Goal: Information Seeking & Learning: Learn about a topic

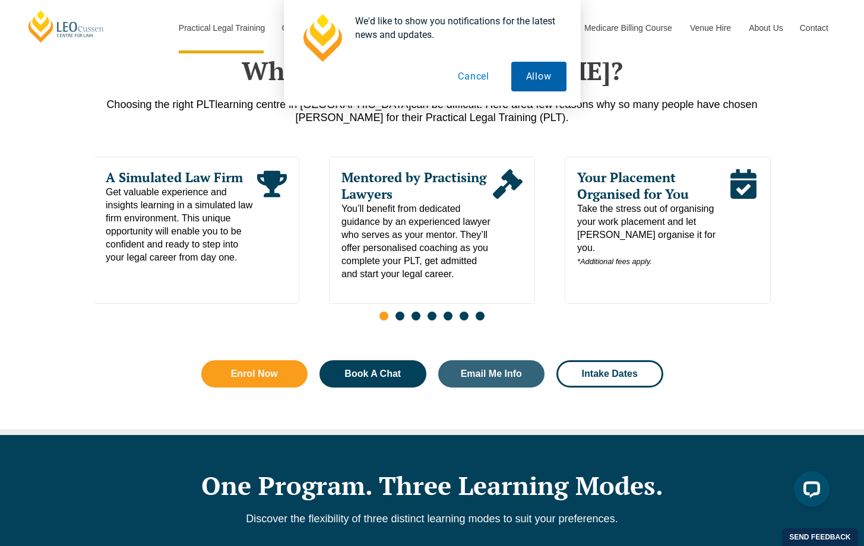
click at [543, 81] on button "Allow" at bounding box center [538, 77] width 55 height 30
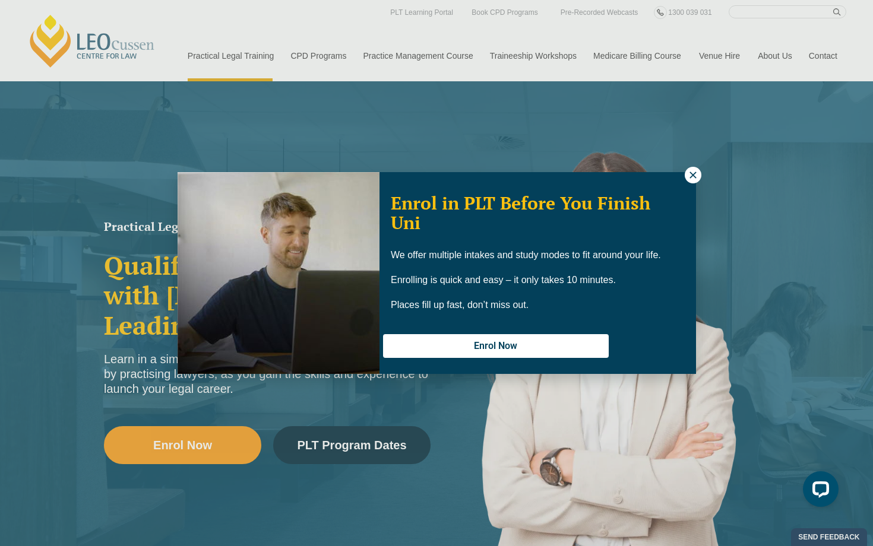
click at [693, 177] on icon at bounding box center [692, 175] width 11 height 11
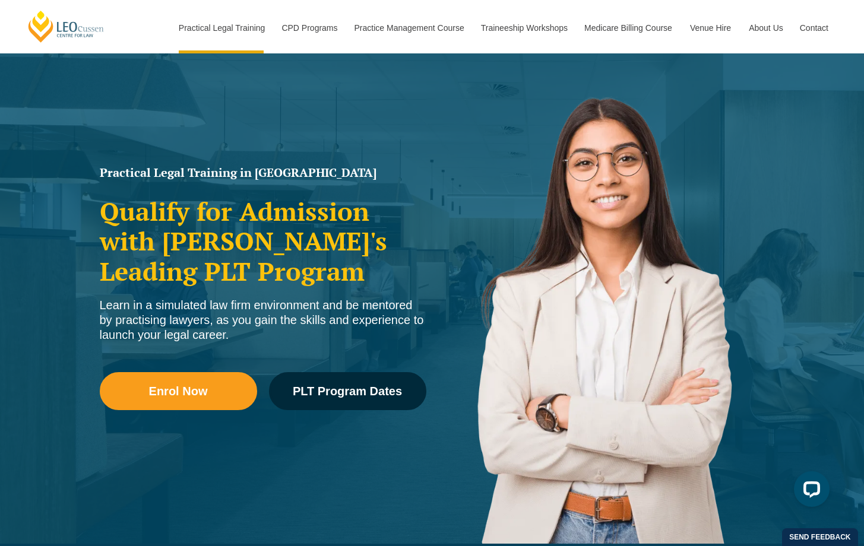
scroll to position [55, 0]
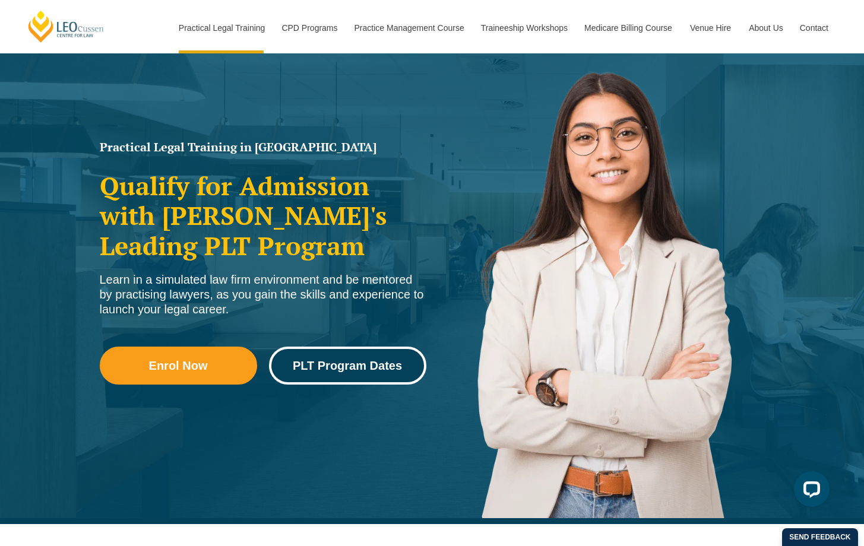
click at [356, 369] on span "PLT Program Dates" at bounding box center [347, 366] width 109 height 12
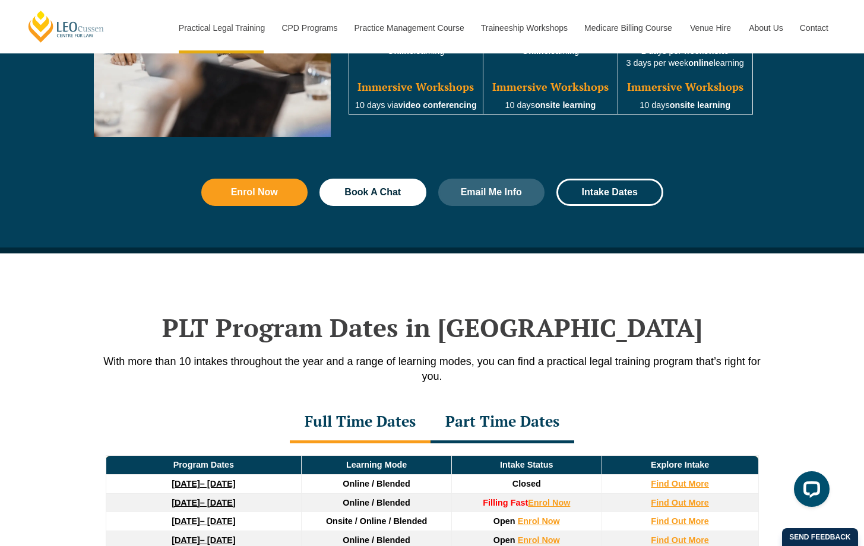
scroll to position [1549, 0]
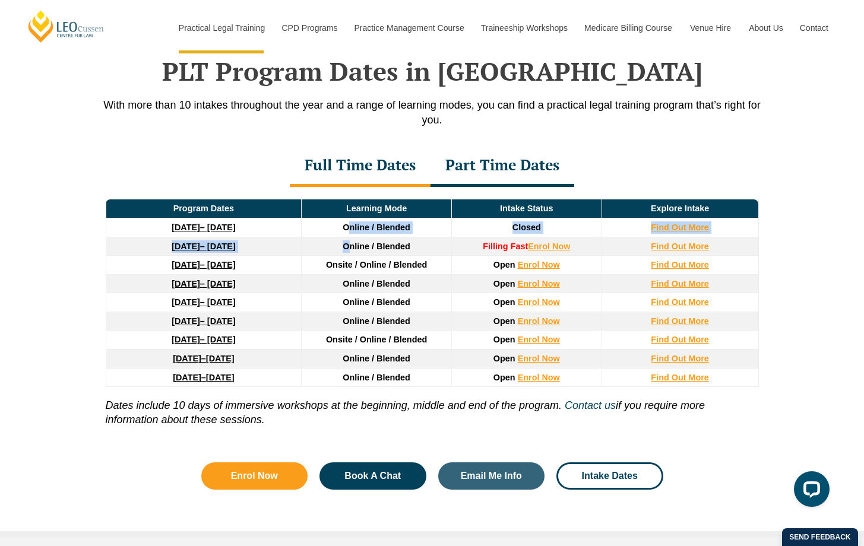
drag, startPoint x: 351, startPoint y: 230, endPoint x: 351, endPoint y: 248, distance: 18.4
click at [351, 248] on thead "Program Dates Learning Mode Intake Status Explore Intake [DATE] – [DATE] Online…" at bounding box center [432, 293] width 652 height 188
click at [333, 308] on td "Online / Blended" at bounding box center [377, 302] width 150 height 19
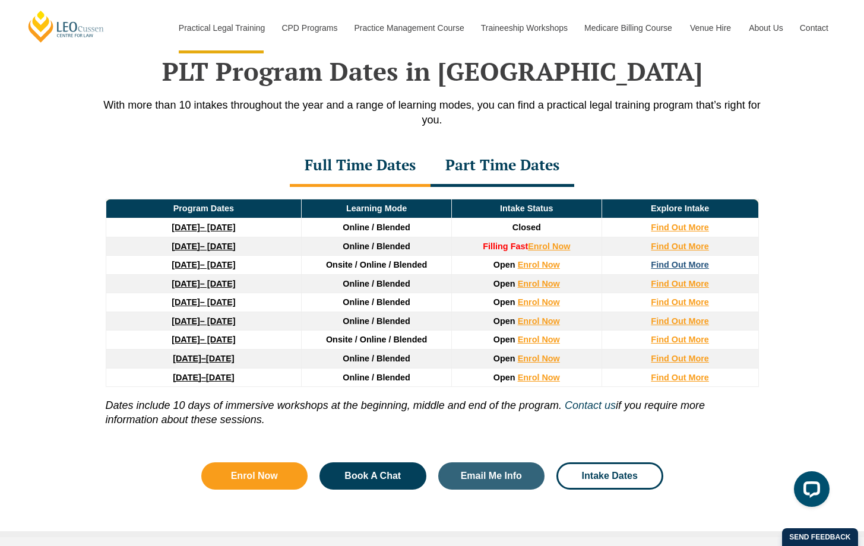
click at [692, 264] on strong "Find Out More" at bounding box center [680, 264] width 58 height 9
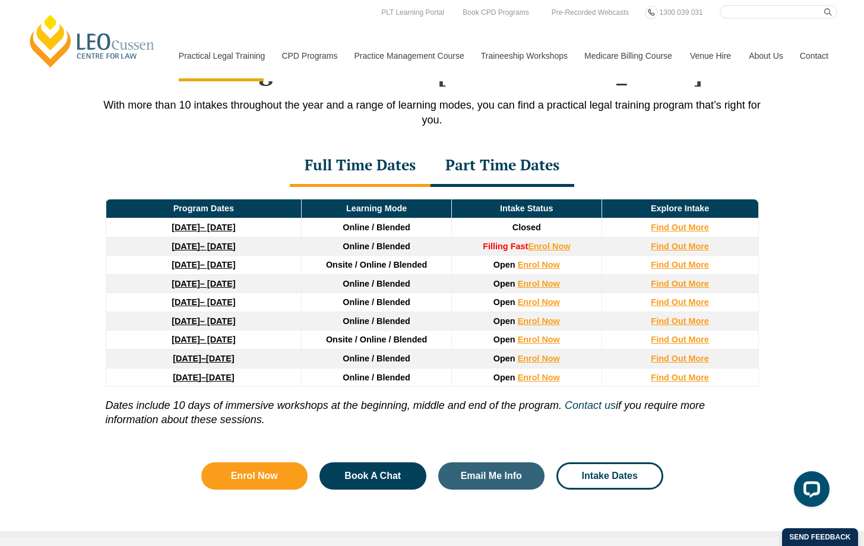
click at [486, 173] on div "Part Time Dates" at bounding box center [502, 166] width 144 height 42
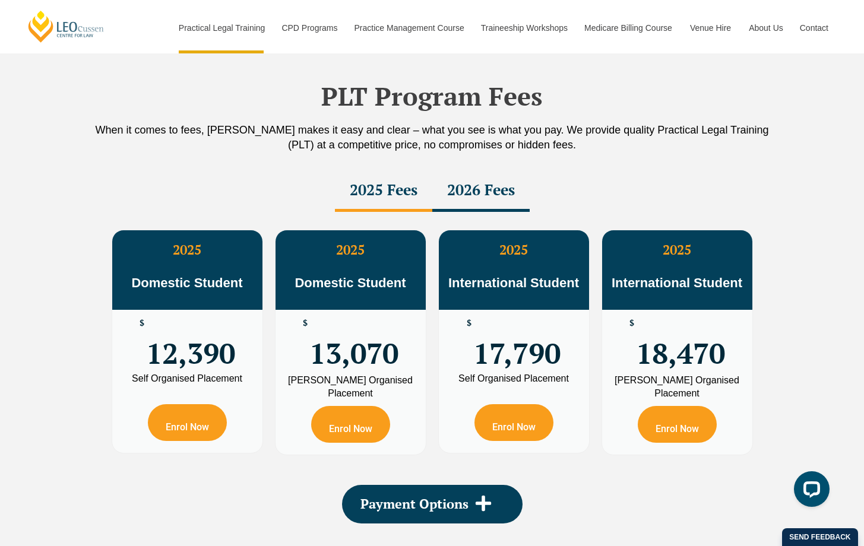
scroll to position [1987, 0]
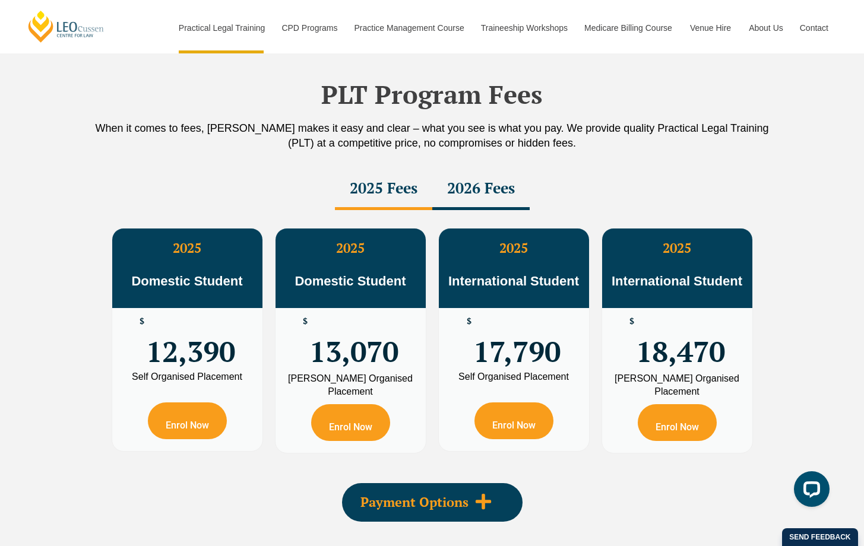
click at [464, 498] on span "Payment Options" at bounding box center [414, 502] width 108 height 13
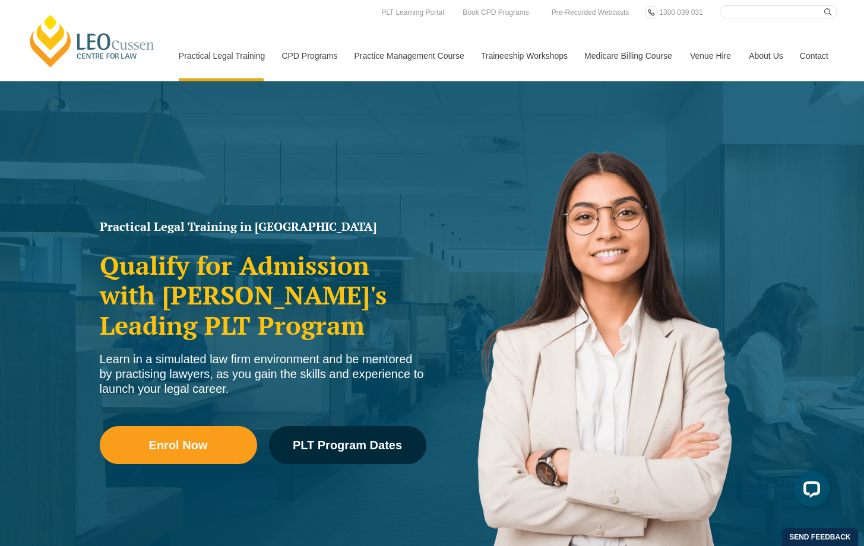
scroll to position [0, 0]
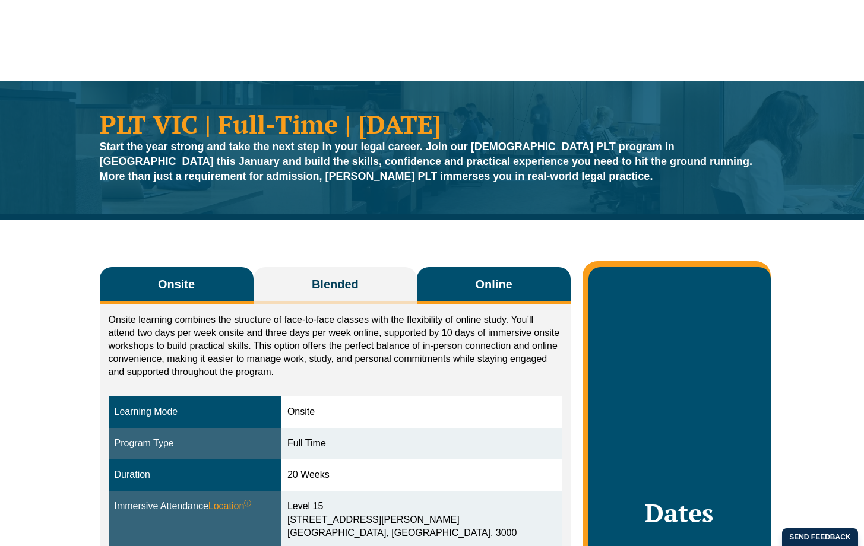
click at [461, 288] on button "Online" at bounding box center [494, 285] width 154 height 37
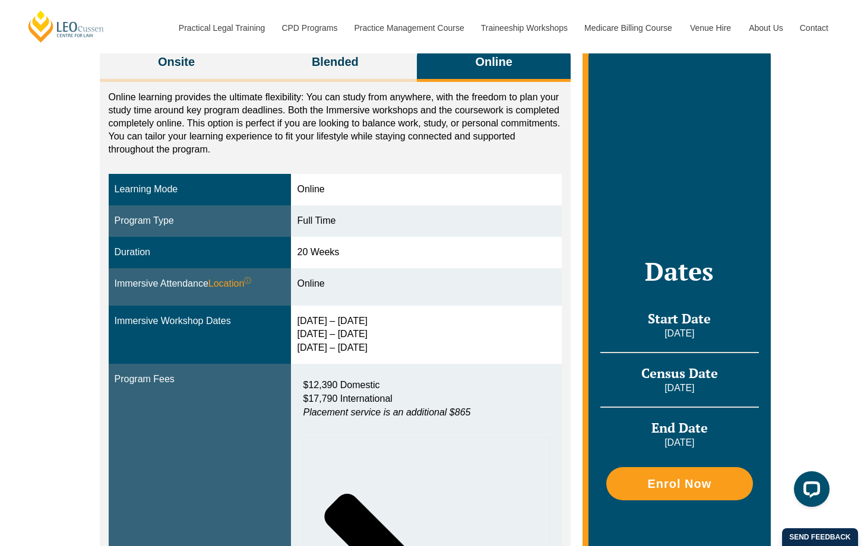
scroll to position [225, 0]
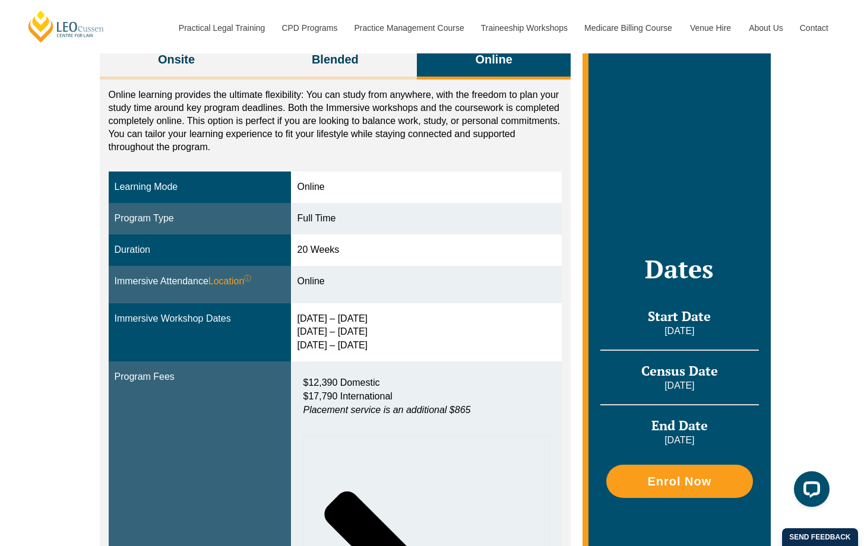
drag, startPoint x: 340, startPoint y: 379, endPoint x: 353, endPoint y: 379, distance: 13.7
click at [340, 379] on span "$12,390 Domestic" at bounding box center [341, 383] width 77 height 10
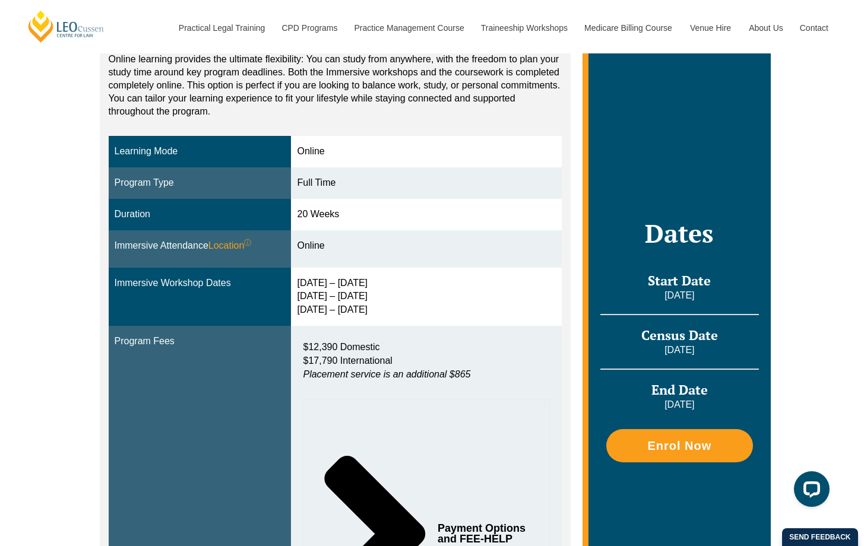
scroll to position [258, 0]
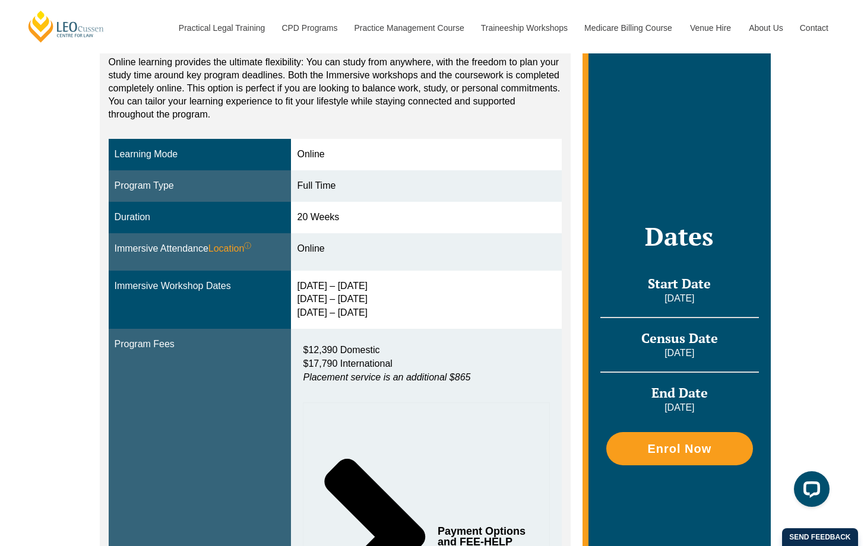
click at [367, 372] on em "Placement service is an additional $865" at bounding box center [386, 377] width 167 height 10
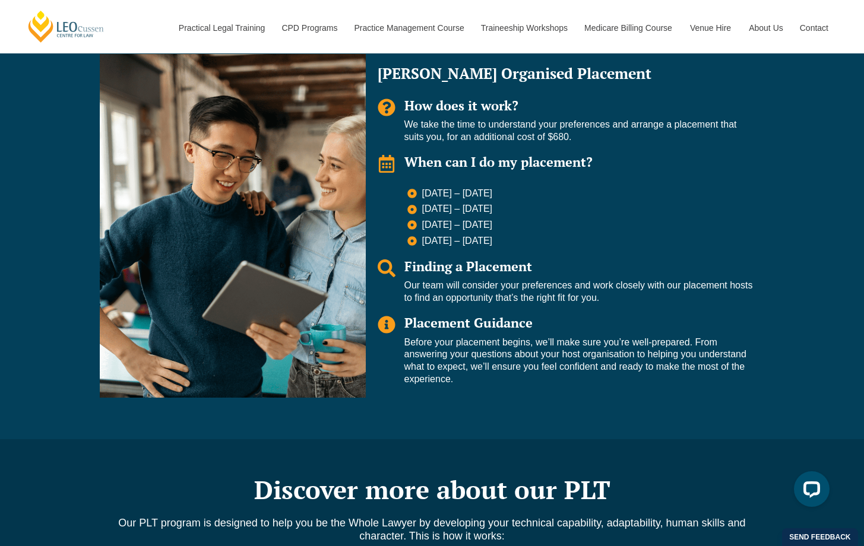
scroll to position [1140, 0]
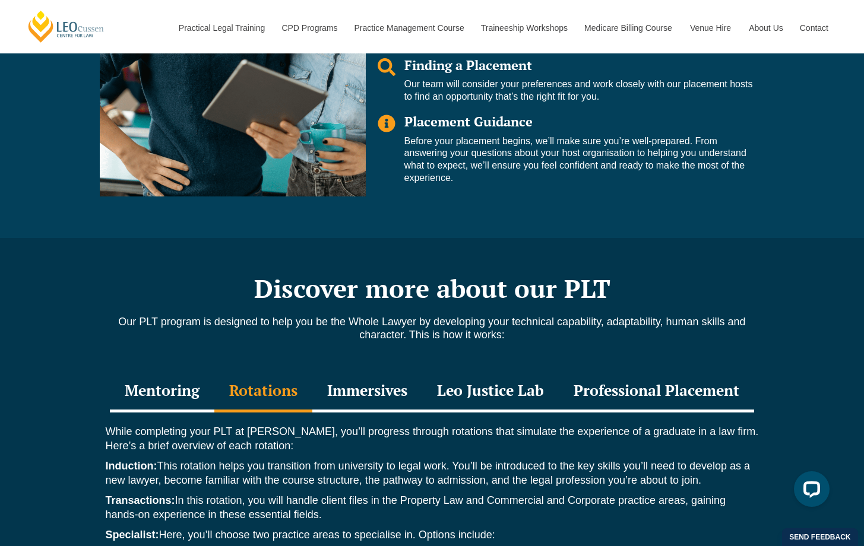
scroll to position [1339, 0]
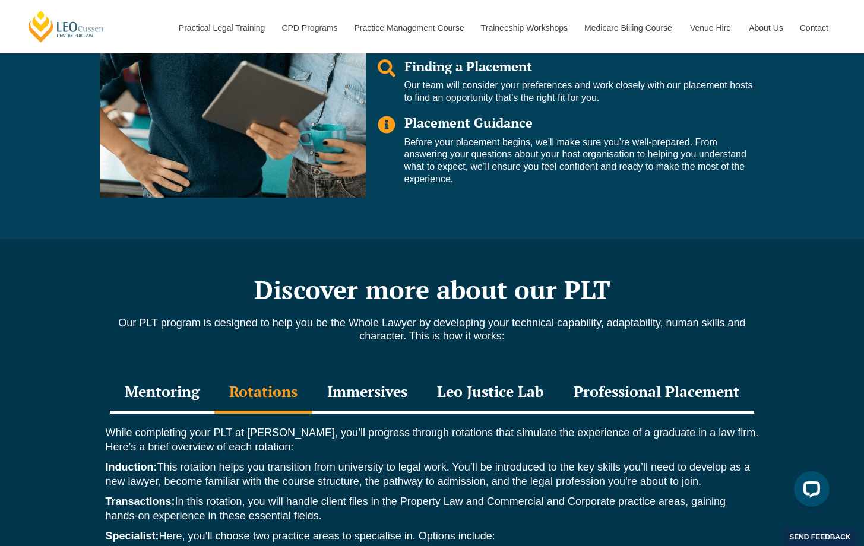
click at [375, 372] on div "Immersives" at bounding box center [367, 393] width 110 height 42
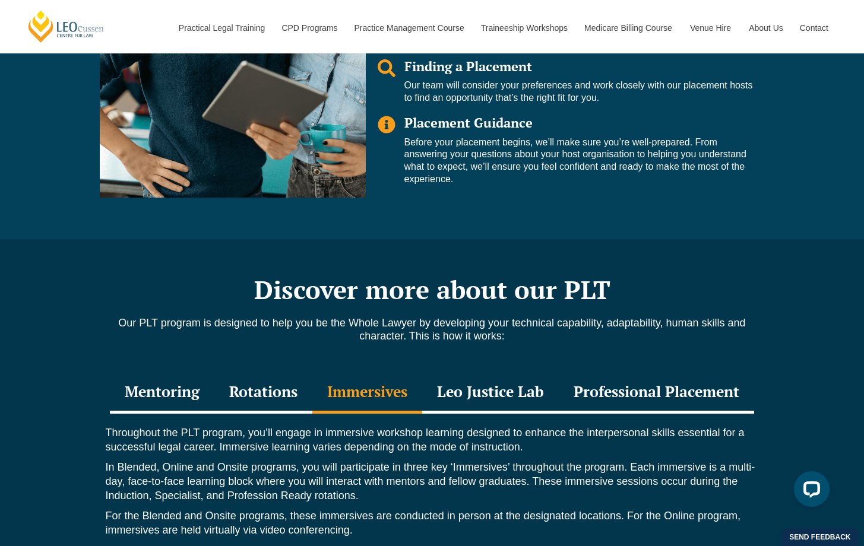
click at [456, 372] on div "Leo Justice Lab" at bounding box center [490, 393] width 137 height 42
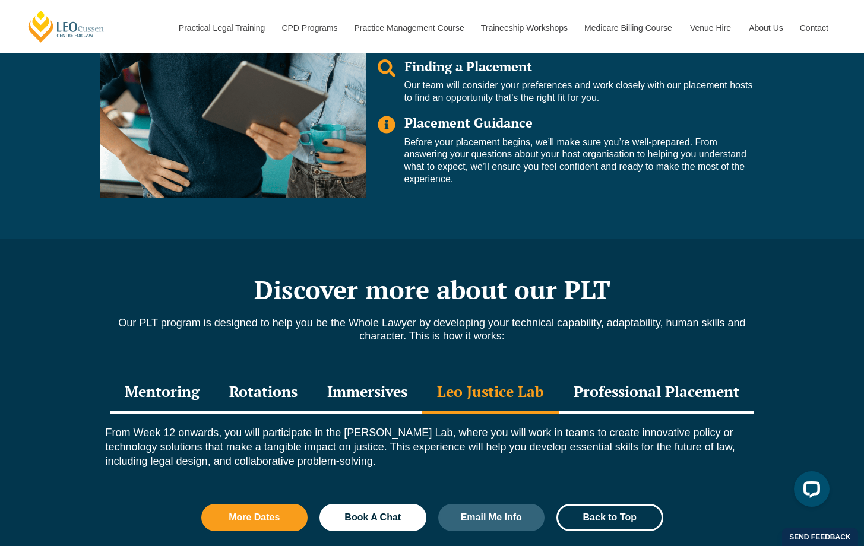
click at [613, 372] on div "Professional Placement" at bounding box center [656, 393] width 195 height 42
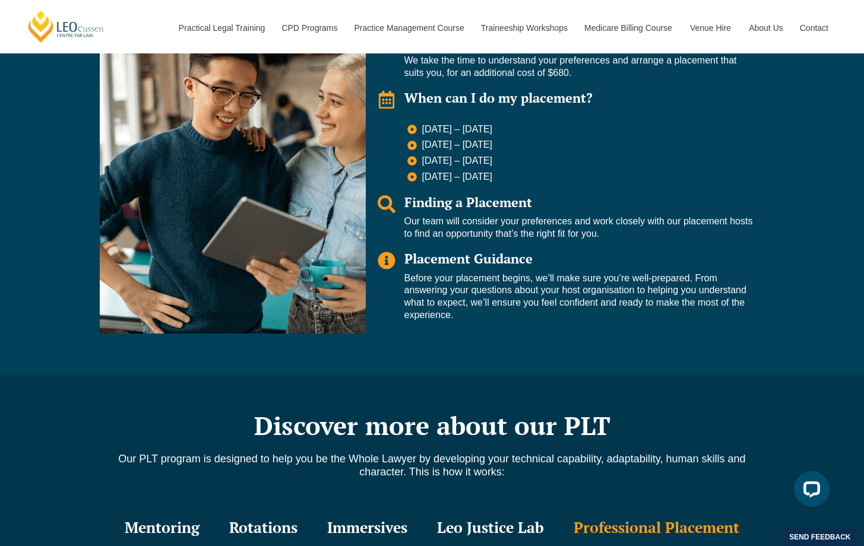
scroll to position [1193, 0]
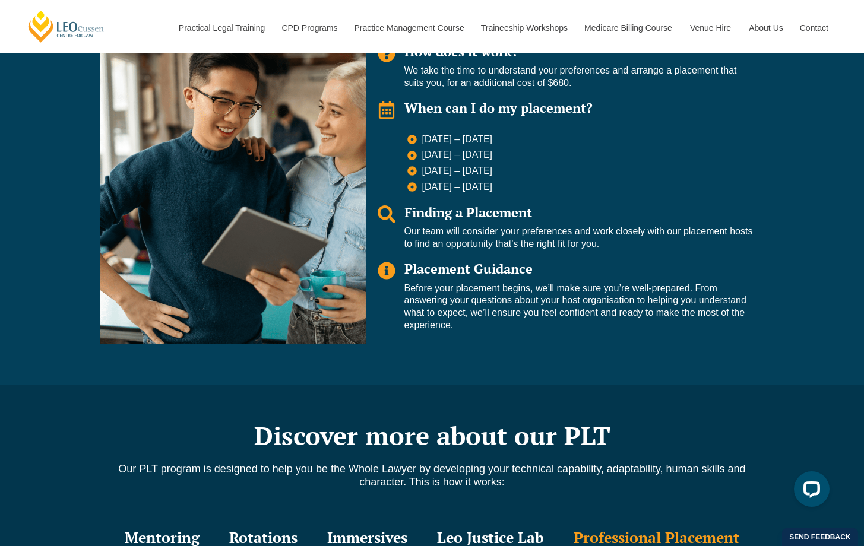
drag, startPoint x: 510, startPoint y: 400, endPoint x: 676, endPoint y: 405, distance: 166.3
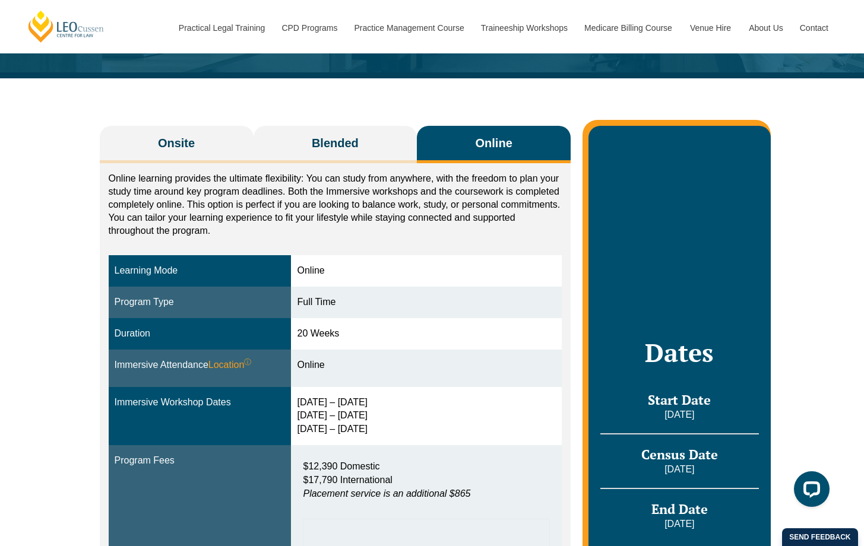
scroll to position [202, 0]
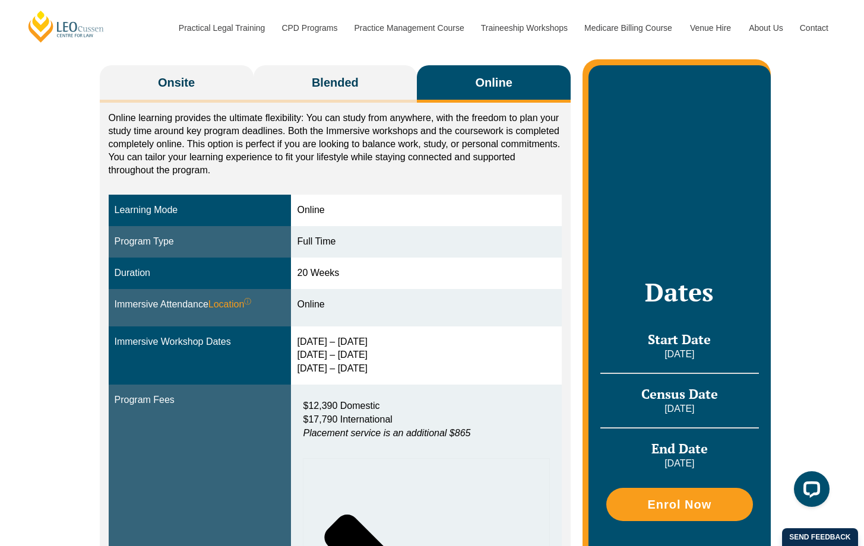
click at [364, 351] on div "3 – 6 Feb 2026 15 – 17 Apr 2026 3 – 5 Jun 2026" at bounding box center [426, 355] width 259 height 41
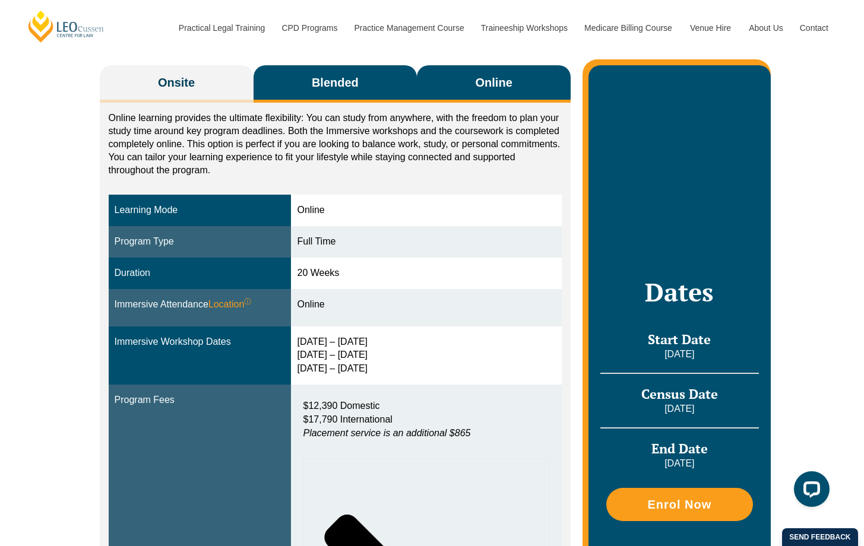
click at [306, 81] on button "Blended" at bounding box center [335, 83] width 164 height 37
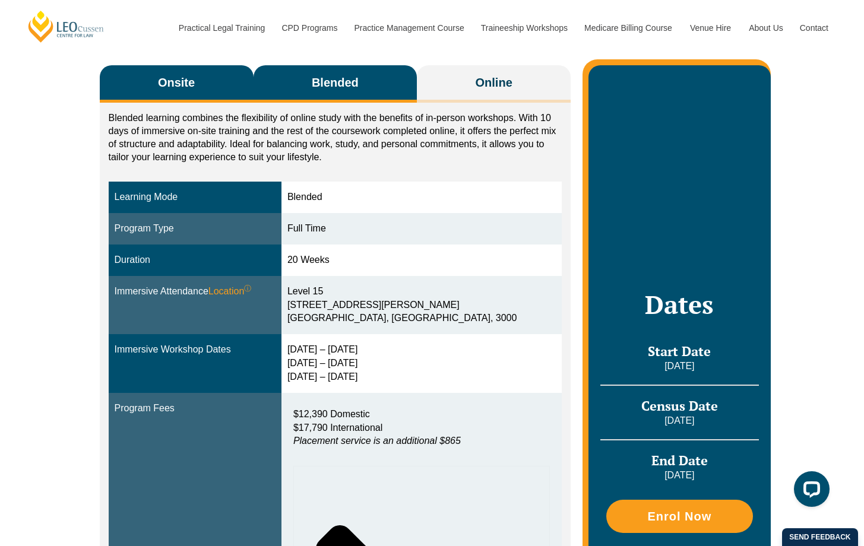
click at [226, 79] on button "Onsite" at bounding box center [177, 83] width 154 height 37
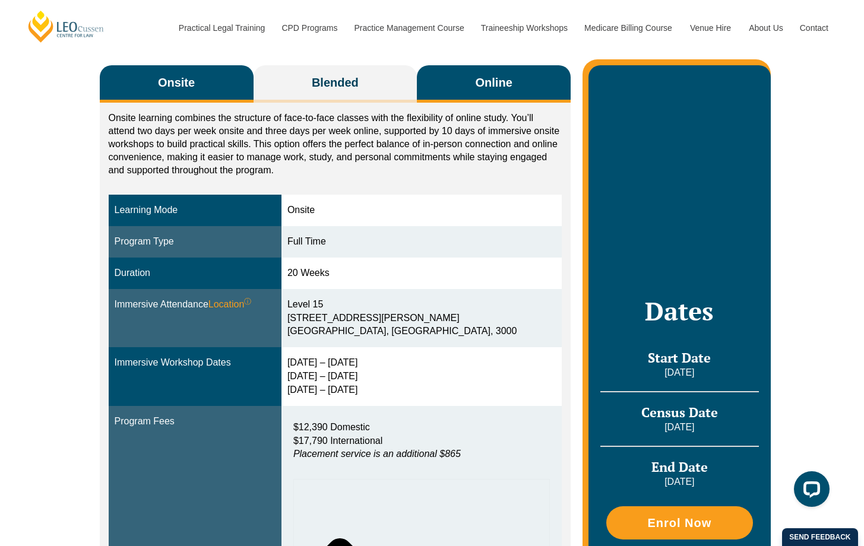
click at [485, 97] on button "Online" at bounding box center [494, 83] width 154 height 37
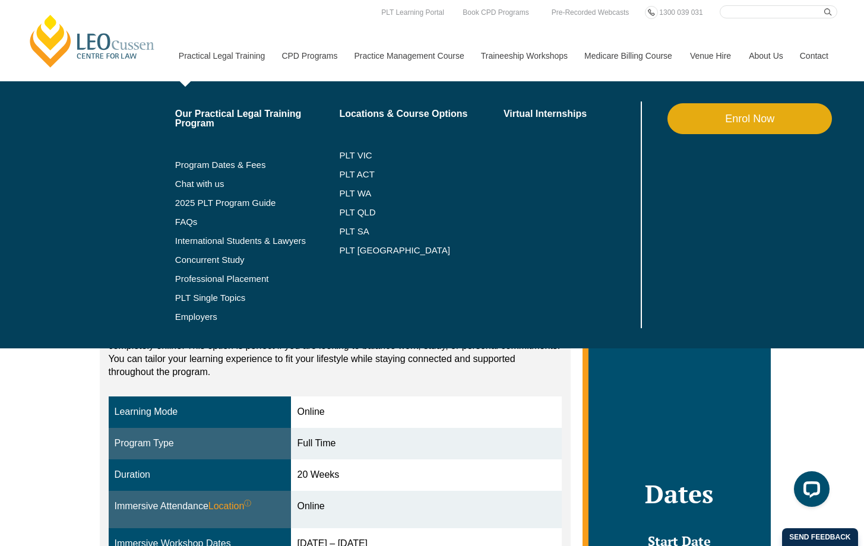
scroll to position [0, 0]
